Goal: Transaction & Acquisition: Register for event/course

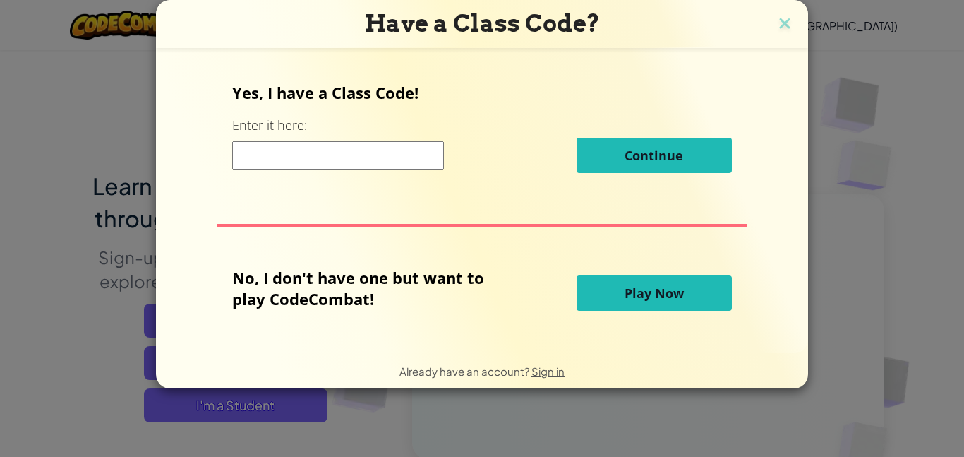
click at [370, 154] on input at bounding box center [338, 155] width 212 height 28
click at [393, 169] on div "Continue" at bounding box center [481, 155] width 499 height 35
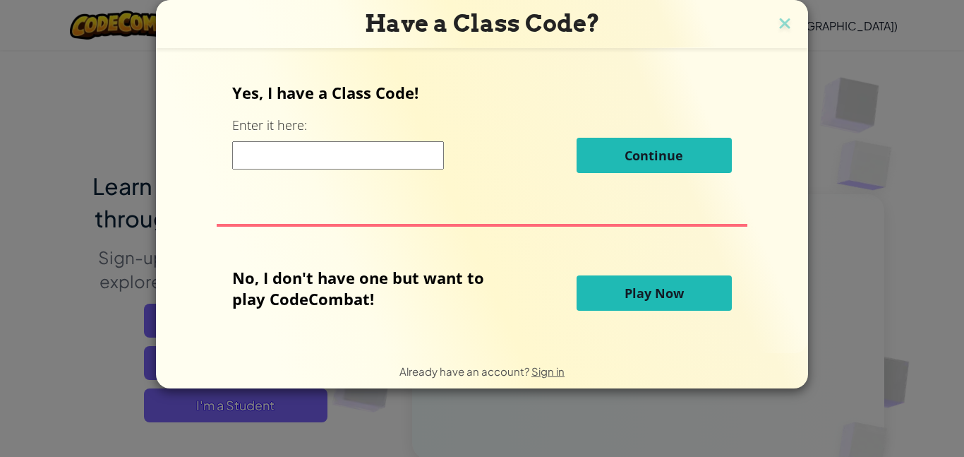
click at [393, 169] on div "Continue" at bounding box center [481, 155] width 499 height 35
click at [776, 20] on img at bounding box center [785, 24] width 18 height 21
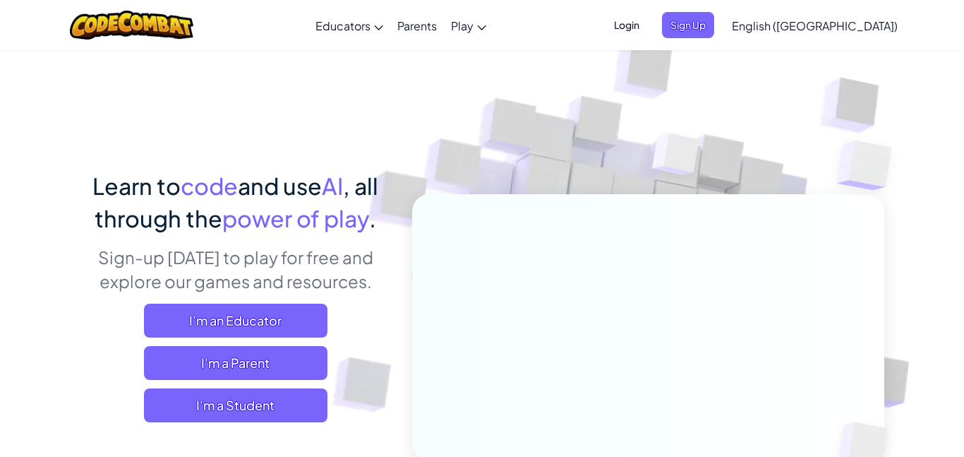
click at [648, 22] on span "Login" at bounding box center [627, 25] width 42 height 26
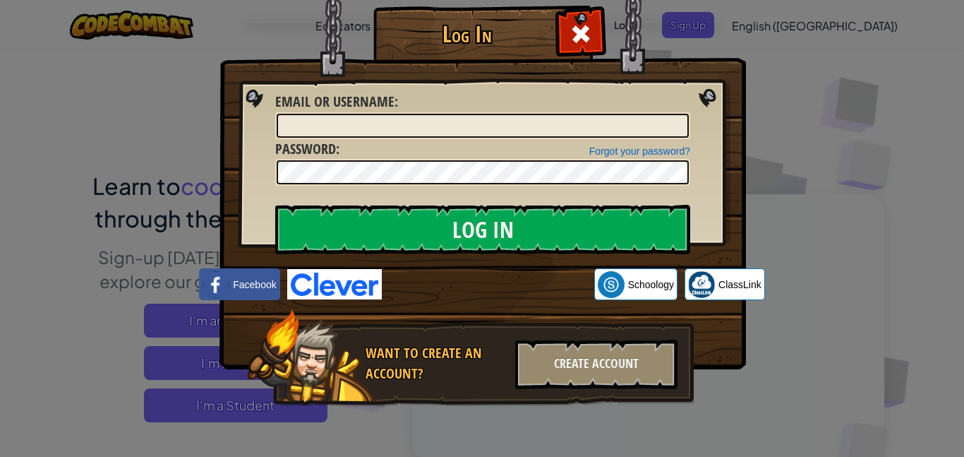
click at [478, 300] on img at bounding box center [483, 163] width 527 height 411
